Goal: Use online tool/utility: Utilize a website feature to perform a specific function

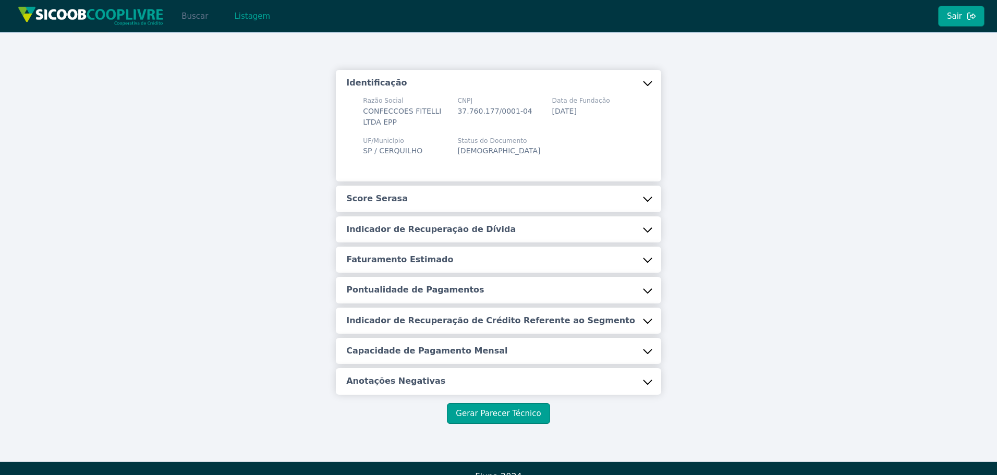
click at [201, 18] on button "Buscar" at bounding box center [195, 16] width 44 height 21
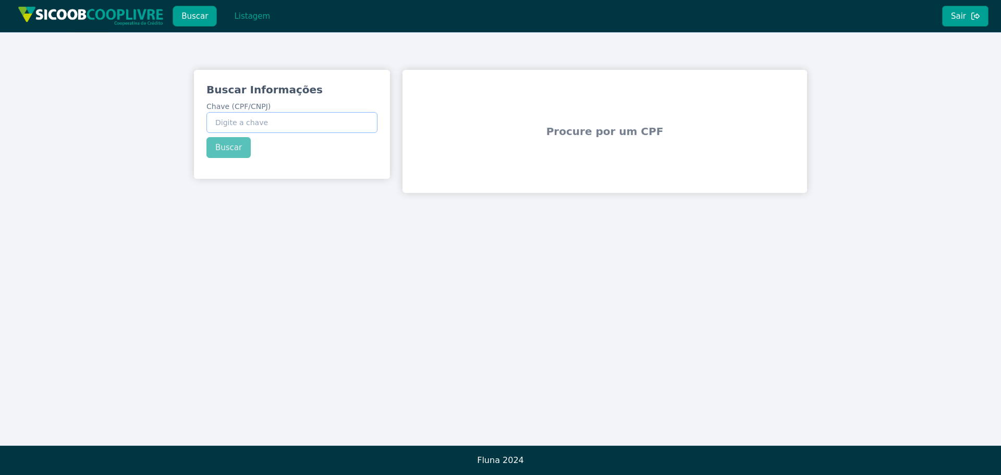
click at [297, 118] on input "Chave (CPF/CNPJ)" at bounding box center [292, 122] width 171 height 21
paste input "273.634.328-05"
type input "273.634.328-05"
click at [233, 143] on div "Buscar Informações Chave (CPF/CNPJ) 273.634.328-05 Buscar" at bounding box center [292, 120] width 196 height 101
click at [229, 150] on button "Buscar" at bounding box center [229, 147] width 44 height 21
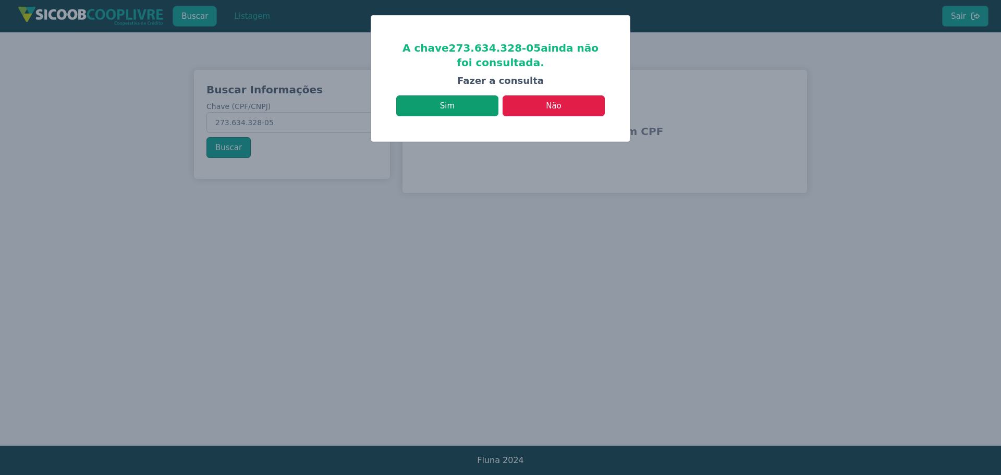
click at [463, 110] on button "Sim" at bounding box center [447, 105] width 102 height 21
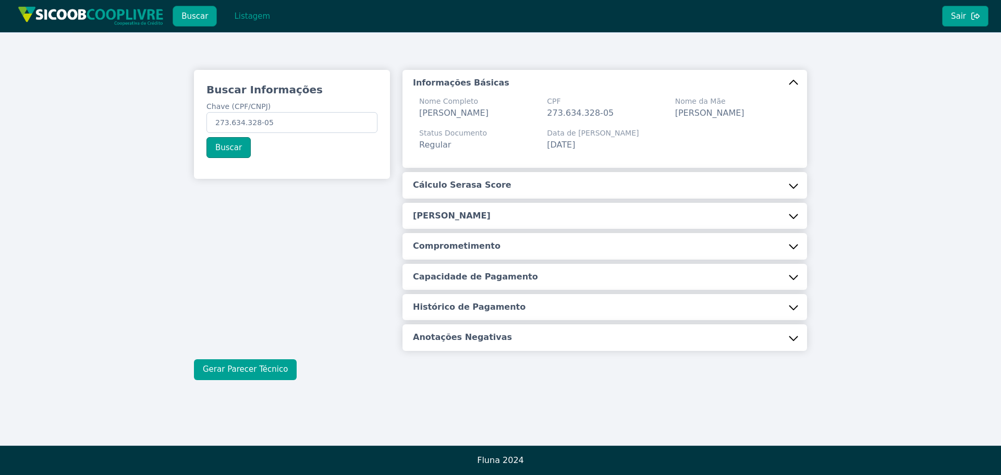
click at [260, 368] on button "Gerar Parecer Técnico" at bounding box center [245, 369] width 103 height 21
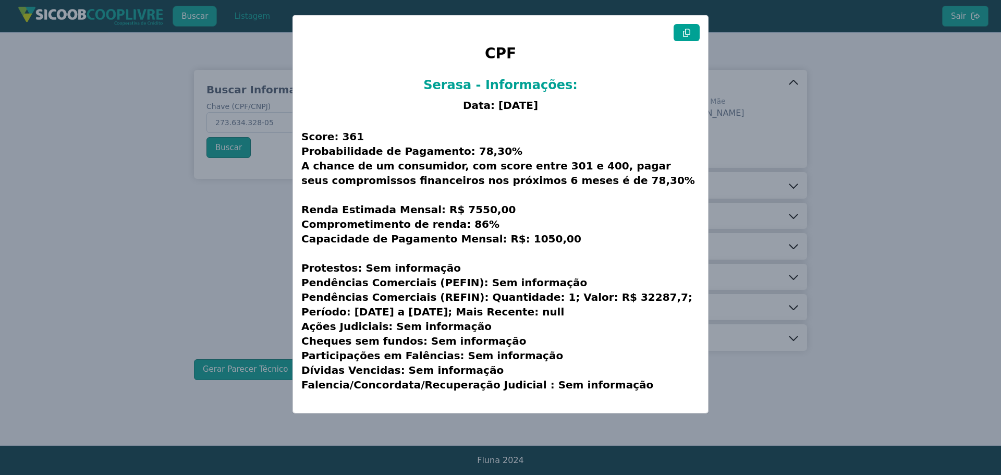
click at [684, 35] on icon at bounding box center [687, 33] width 8 height 8
